Goal: Check status: Check status

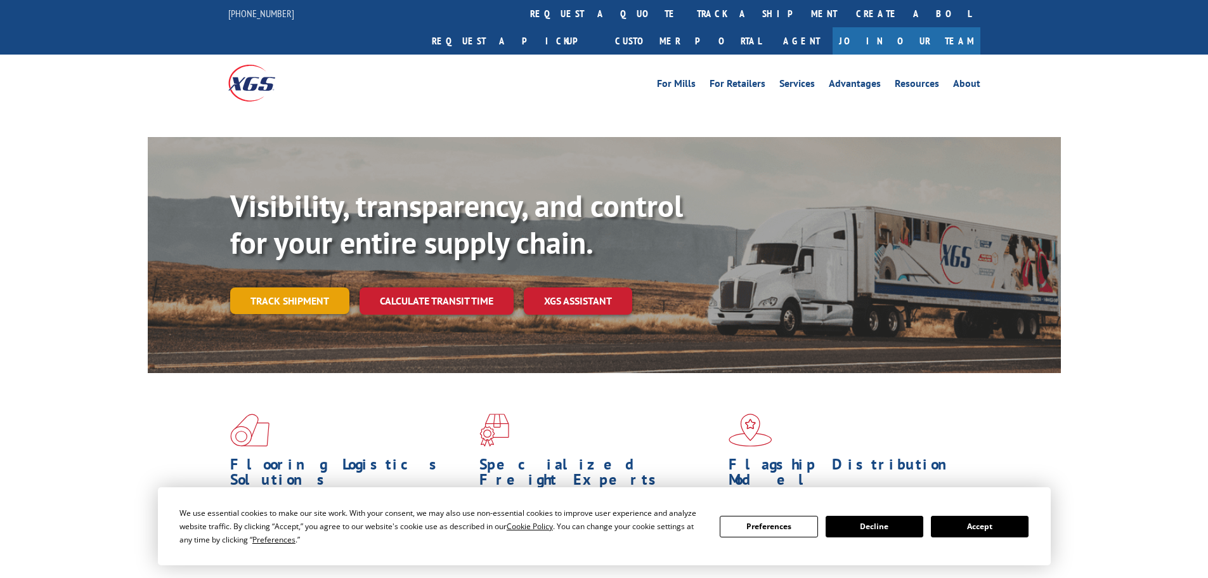
click at [323, 287] on link "Track shipment" at bounding box center [289, 300] width 119 height 27
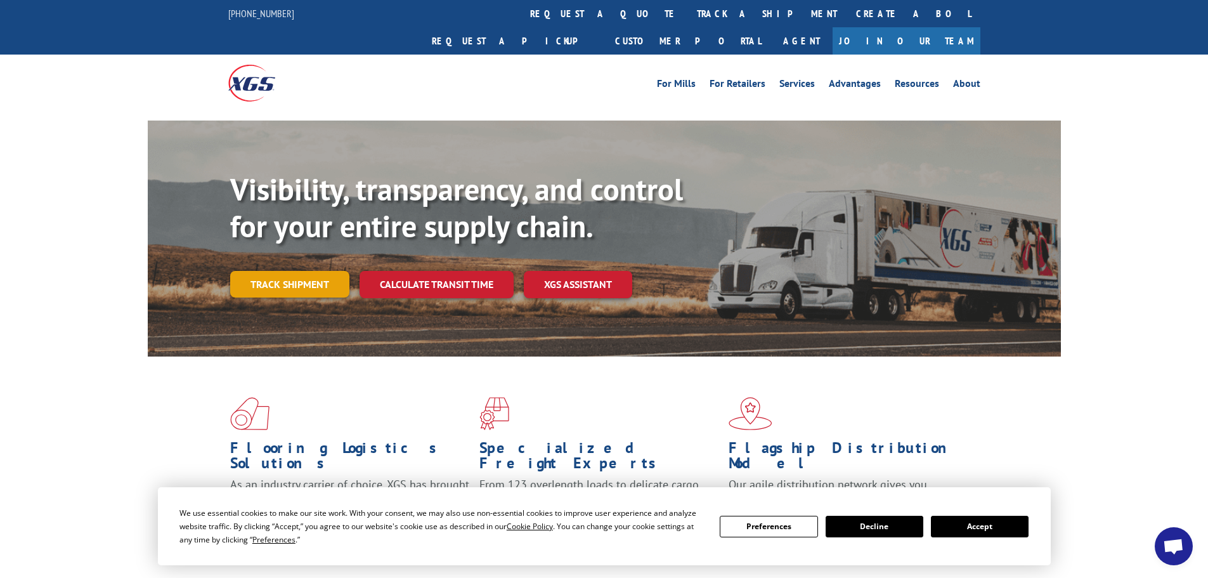
click at [309, 271] on link "Track shipment" at bounding box center [289, 284] width 119 height 27
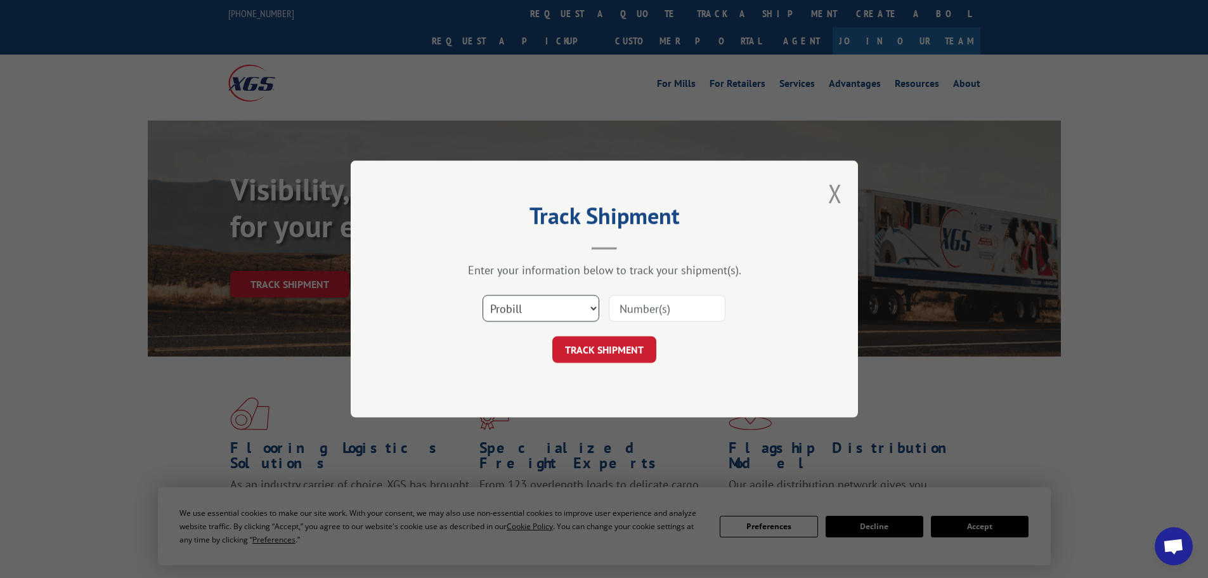
click at [515, 301] on select "Select category... Probill BOL PO" at bounding box center [541, 308] width 117 height 27
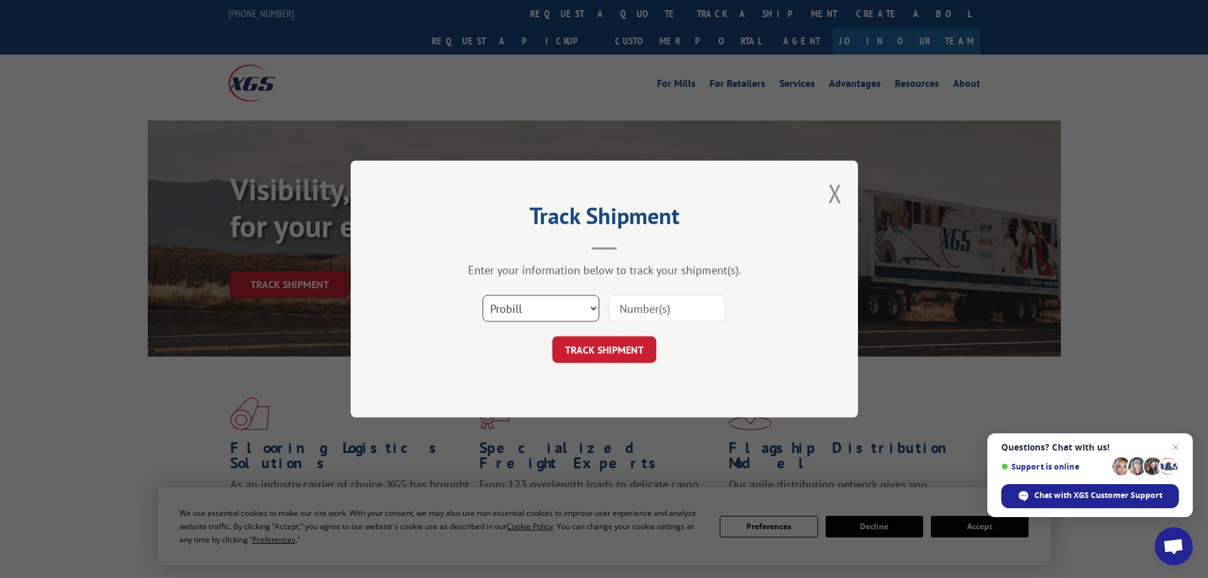
select select "po"
click at [483, 295] on select "Select category... Probill BOL PO" at bounding box center [541, 308] width 117 height 27
click at [624, 314] on input at bounding box center [667, 308] width 117 height 27
type input "15534466"
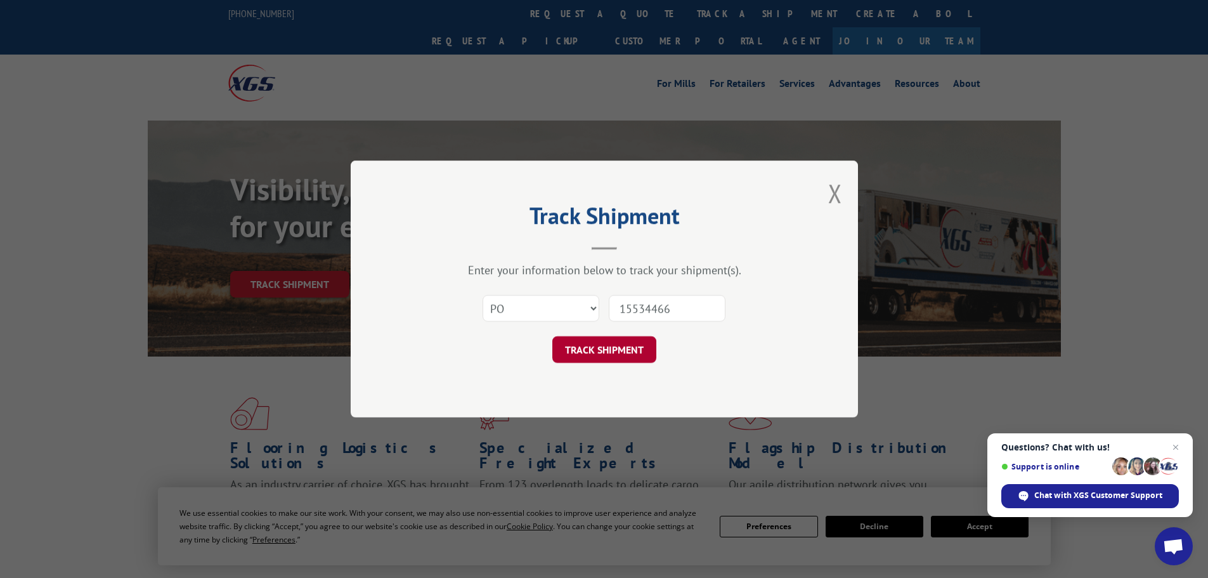
click at [619, 354] on button "TRACK SHIPMENT" at bounding box center [604, 349] width 104 height 27
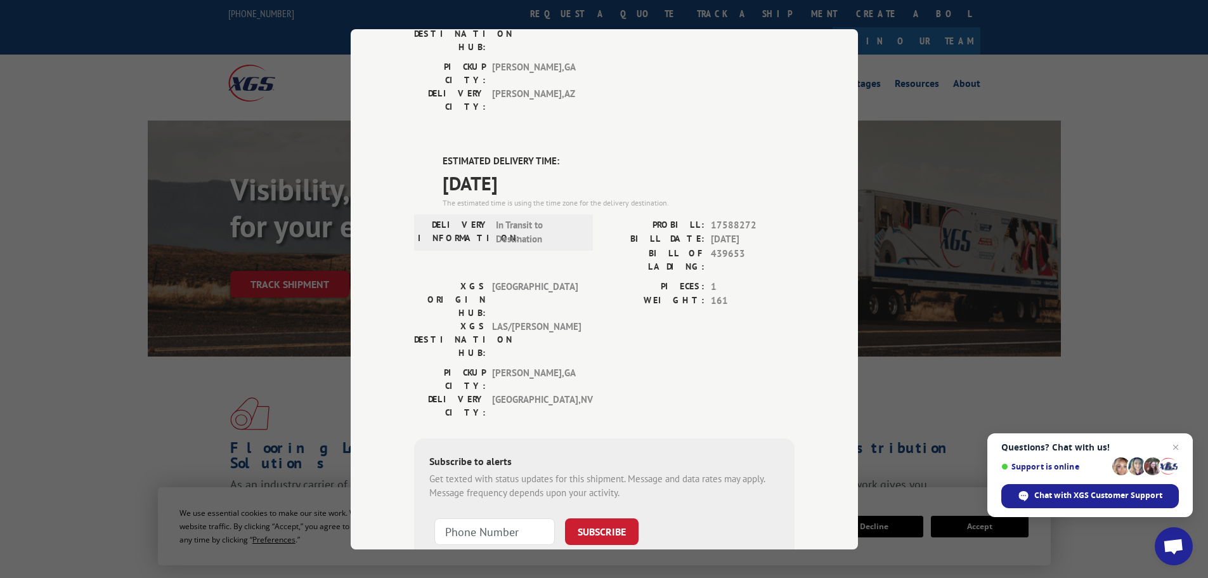
scroll to position [258, 0]
